Goal: Task Accomplishment & Management: Manage account settings

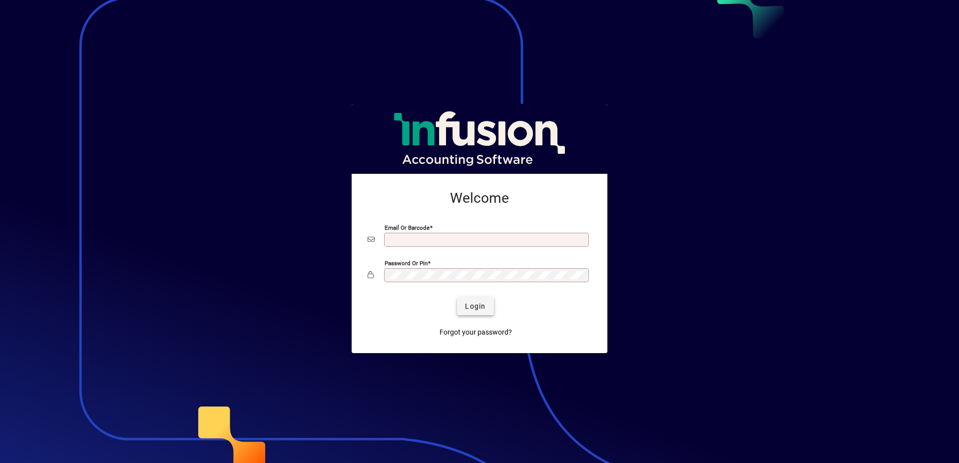
type input "**********"
click at [475, 305] on span "Login" at bounding box center [475, 306] width 20 height 10
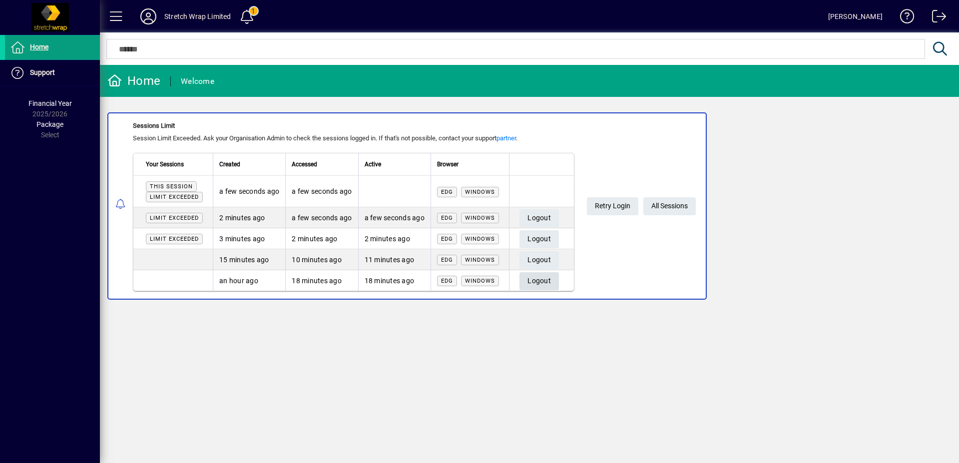
click at [548, 278] on span "Logout" at bounding box center [538, 281] width 23 height 16
